Goal: Information Seeking & Learning: Learn about a topic

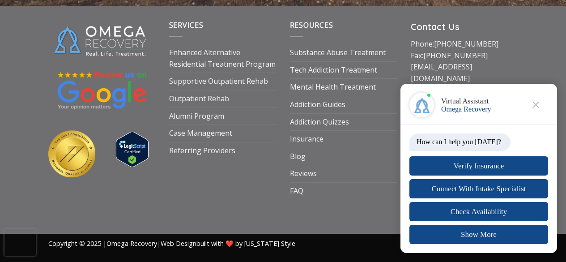
scroll to position [5591, 0]
click at [254, 72] on link "Enhanced Alternative Residential Treatment Program" at bounding box center [222, 58] width 107 height 28
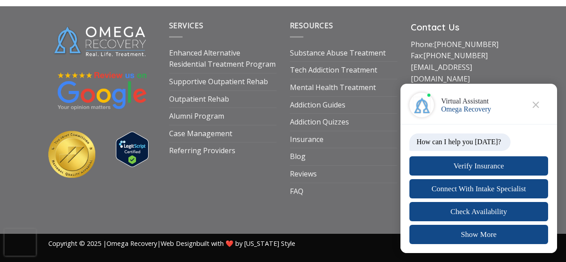
scroll to position [5324, 0]
click at [375, 62] on link "Substance Abuse Treatment" at bounding box center [338, 53] width 96 height 17
